Goal: Information Seeking & Learning: Learn about a topic

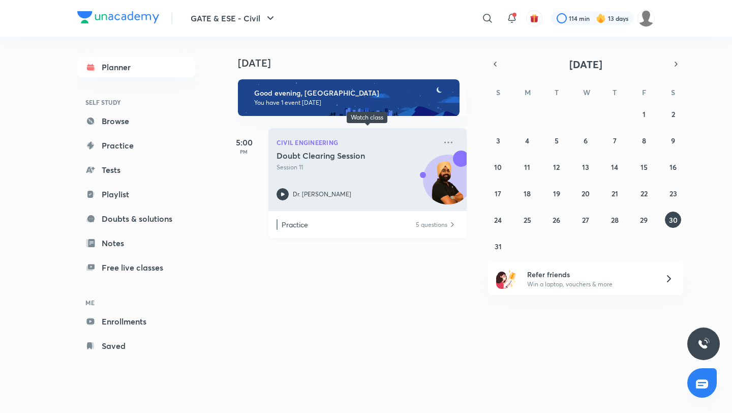
click at [335, 171] on p "Session 11" at bounding box center [357, 167] width 160 height 9
